Goal: Task Accomplishment & Management: Complete application form

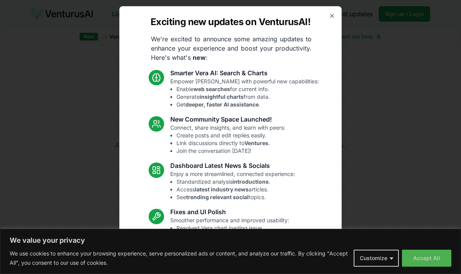
click at [330, 21] on div "Exciting new updates on VenturusAI! We're excited to announce some amazing upda…" at bounding box center [230, 137] width 222 height 262
click at [387, 255] on div at bounding box center [230, 137] width 461 height 274
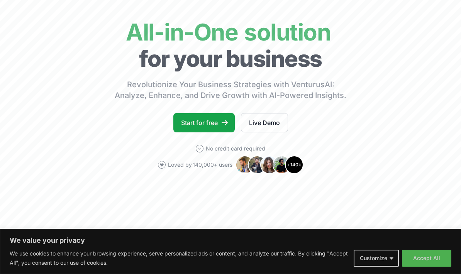
scroll to position [52, 0]
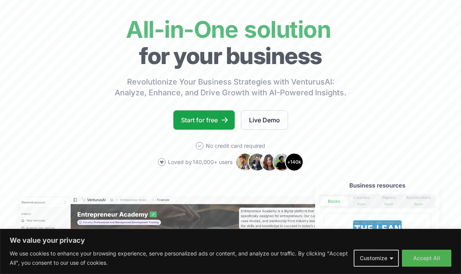
click at [221, 125] on link "Start for free" at bounding box center [203, 119] width 61 height 19
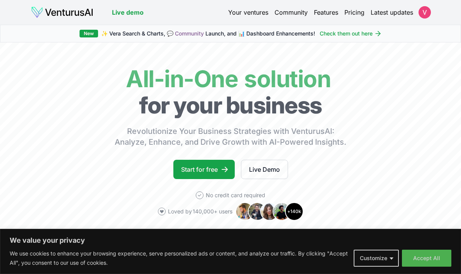
click at [247, 12] on link "Your ventures" at bounding box center [248, 12] width 40 height 9
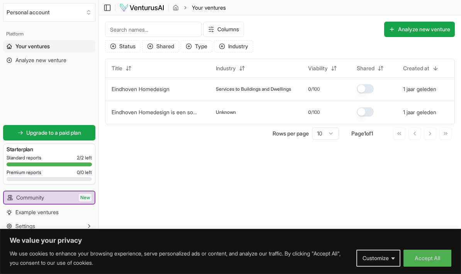
click at [410, 34] on button "Analyze new venture" at bounding box center [419, 29] width 71 height 15
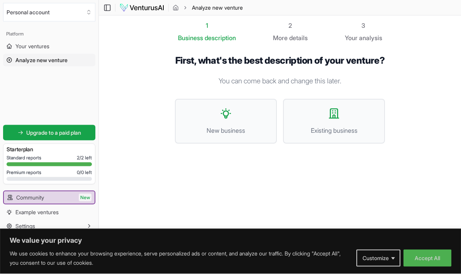
scroll to position [31, 0]
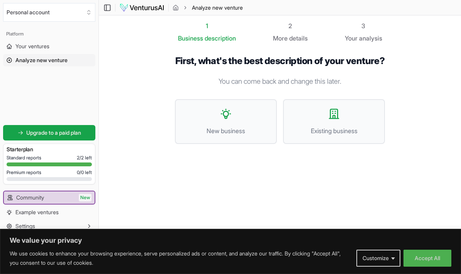
click at [218, 99] on button "New business" at bounding box center [226, 121] width 102 height 45
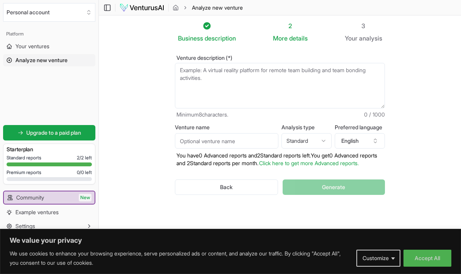
click at [325, 63] on textarea "Venture description (*)" at bounding box center [280, 86] width 210 height 46
click at [233, 133] on input "Venture name" at bounding box center [226, 140] width 103 height 15
type input "Luiertaart"
click at [294, 63] on textarea "Venture description (*)" at bounding box center [280, 86] width 210 height 46
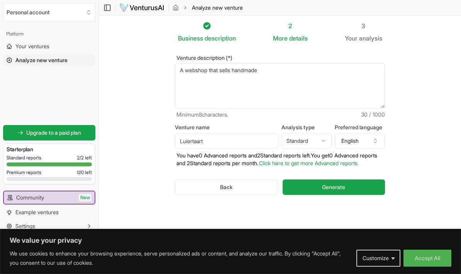
click at [270, 63] on textarea "A webshop that sells handmade" at bounding box center [280, 86] width 210 height 46
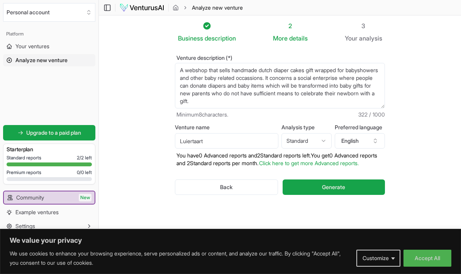
click at [289, 76] on textarea "A webshop that sells handmade dutch diaper cakes gift wrapped for babyshowers a…" at bounding box center [280, 86] width 210 height 46
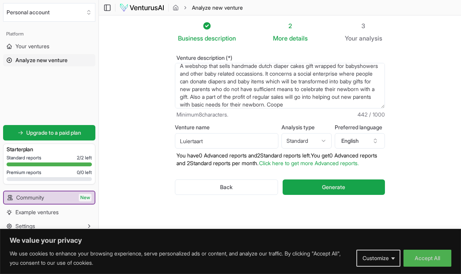
scroll to position [15, 0]
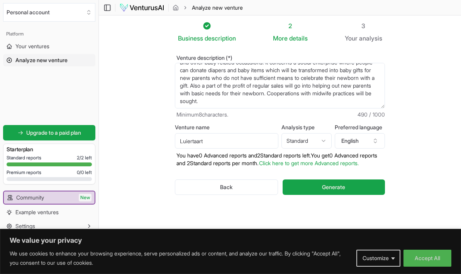
click at [369, 64] on textarea "A webshop that sells handmade dutch diaper cakes gift wrapped for babyshowers a…" at bounding box center [280, 86] width 210 height 46
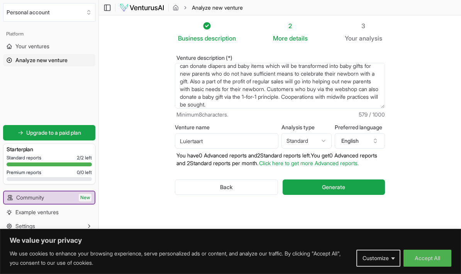
click at [239, 74] on textarea "A webshop that sells handmade dutch diaper cakes gift wrapped for babyshowers a…" at bounding box center [280, 86] width 210 height 46
click at [345, 74] on textarea "A webshop that sells handmade dutch diaper cakes gift wrapped for babyshowers a…" at bounding box center [280, 86] width 210 height 46
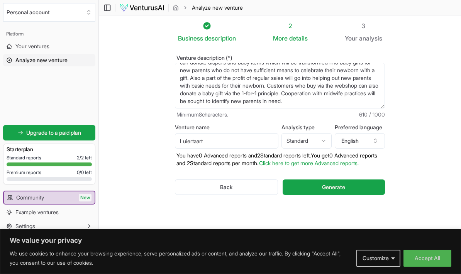
type textarea "A webshop that sells handmade dutch diaper cakes gift wrapped for babyshowers a…"
click at [338, 183] on span "Generate" at bounding box center [333, 187] width 23 height 8
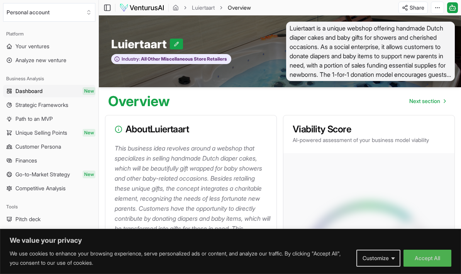
click at [406, 48] on span "Luiertaart is a unique webshop offering handmade Dutch diaper cakes and baby gi…" at bounding box center [370, 51] width 169 height 59
click at [420, 107] on link "Next section" at bounding box center [427, 100] width 49 height 15
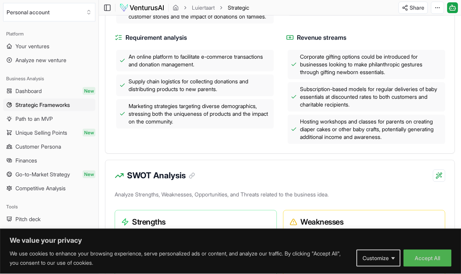
scroll to position [395, 0]
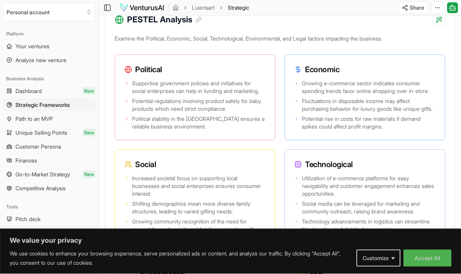
scroll to position [812, 0]
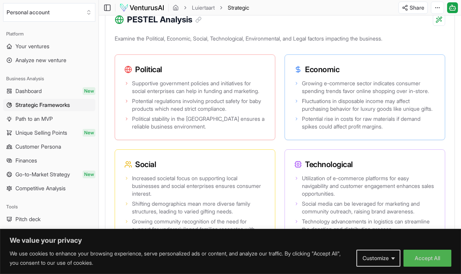
click at [118, 140] on div "Political Supportive government policies and initiatives for social enterprises…" at bounding box center [195, 97] width 161 height 86
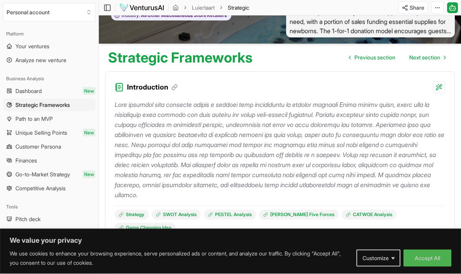
scroll to position [0, 0]
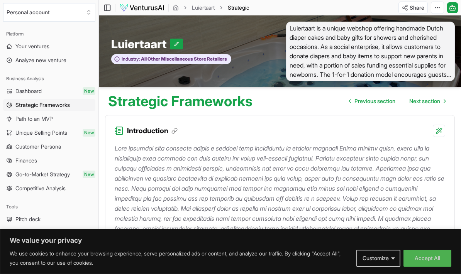
click at [417, 104] on span "Next section" at bounding box center [424, 101] width 31 height 8
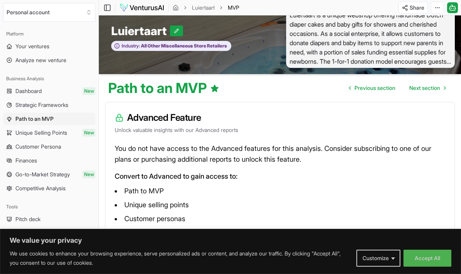
scroll to position [51, 0]
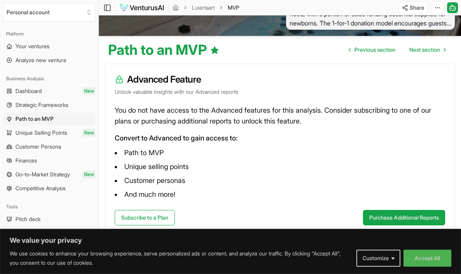
click at [424, 54] on link "Next section" at bounding box center [427, 49] width 49 height 15
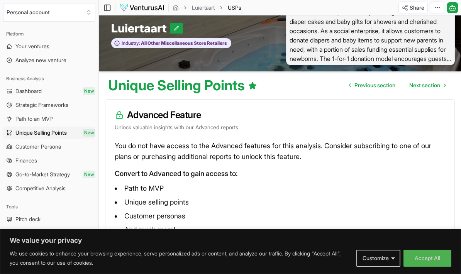
scroll to position [30, 0]
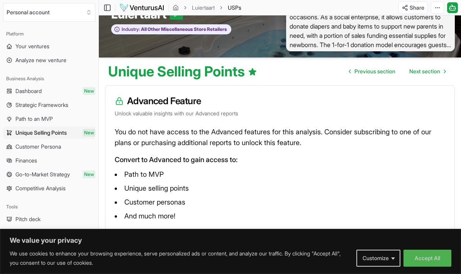
click at [428, 78] on link "Next section" at bounding box center [427, 71] width 49 height 15
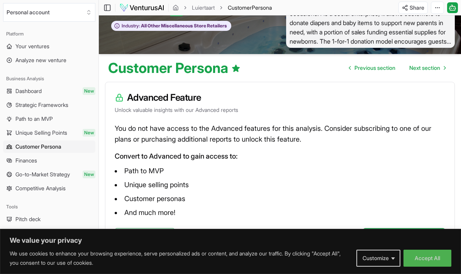
scroll to position [51, 0]
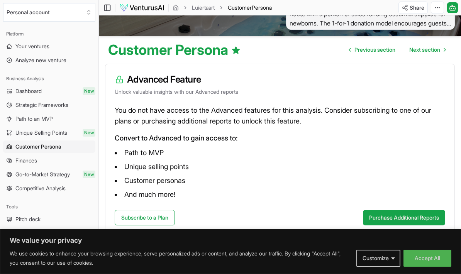
click at [424, 52] on span "Next section" at bounding box center [424, 50] width 31 height 8
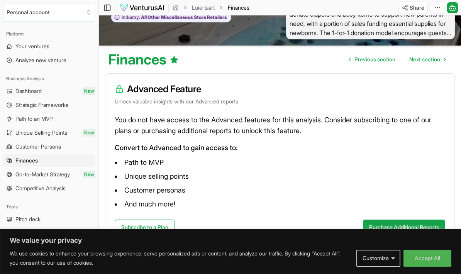
scroll to position [51, 0]
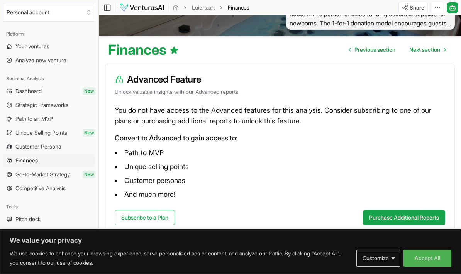
click at [429, 51] on span "Next section" at bounding box center [424, 50] width 31 height 8
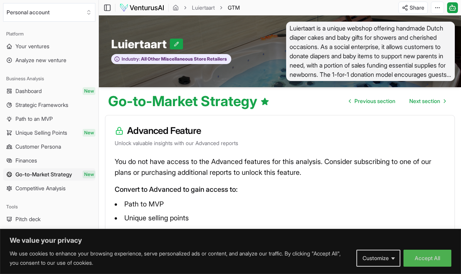
click at [421, 103] on span "Next section" at bounding box center [424, 101] width 31 height 8
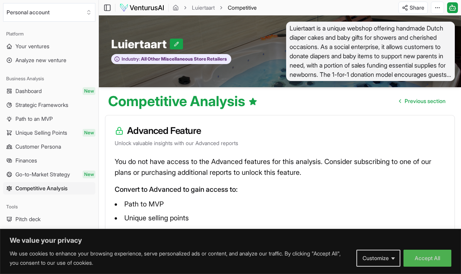
click at [73, 106] on link "Strategic Frameworks" at bounding box center [49, 105] width 92 height 12
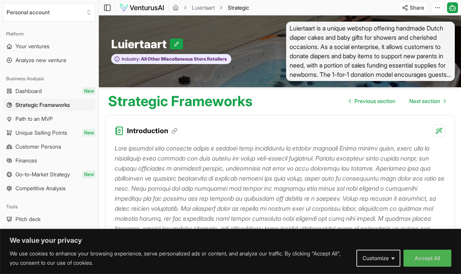
click at [76, 90] on link "Dashboard New" at bounding box center [49, 91] width 92 height 12
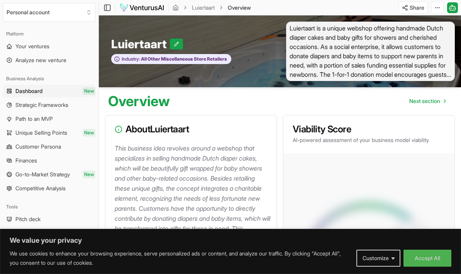
click at [333, 49] on span "Luiertaart is a unique webshop offering handmade Dutch diaper cakes and baby gi…" at bounding box center [370, 51] width 169 height 59
click at [401, 53] on span "Luiertaart is a unique webshop offering handmade Dutch diaper cakes and baby gi…" at bounding box center [370, 51] width 169 height 59
click at [174, 44] on icon at bounding box center [176, 43] width 5 height 5
click at [238, 39] on div "Luiertaart Luiertaart" at bounding box center [189, 44] width 156 height 14
click at [177, 44] on icon at bounding box center [179, 43] width 5 height 5
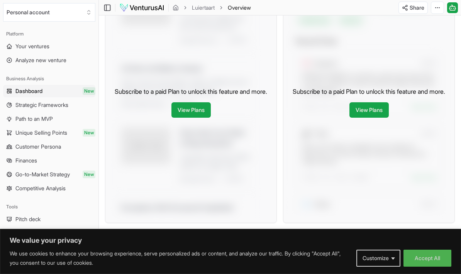
scroll to position [457, 0]
click at [56, 133] on span "Unique Selling Points" at bounding box center [41, 133] width 52 height 8
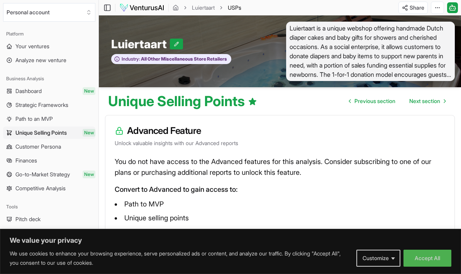
click at [44, 91] on link "Dashboard New" at bounding box center [49, 91] width 92 height 12
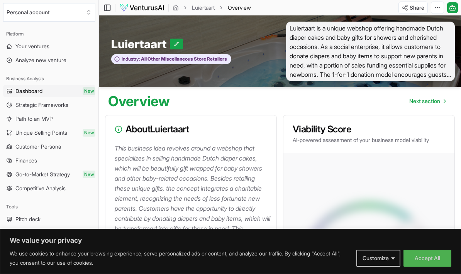
click at [431, 99] on span "Next section" at bounding box center [424, 101] width 31 height 8
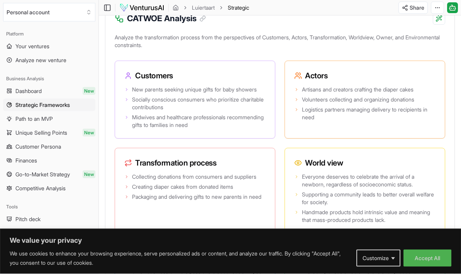
scroll to position [1632, 0]
